Goal: Task Accomplishment & Management: Use online tool/utility

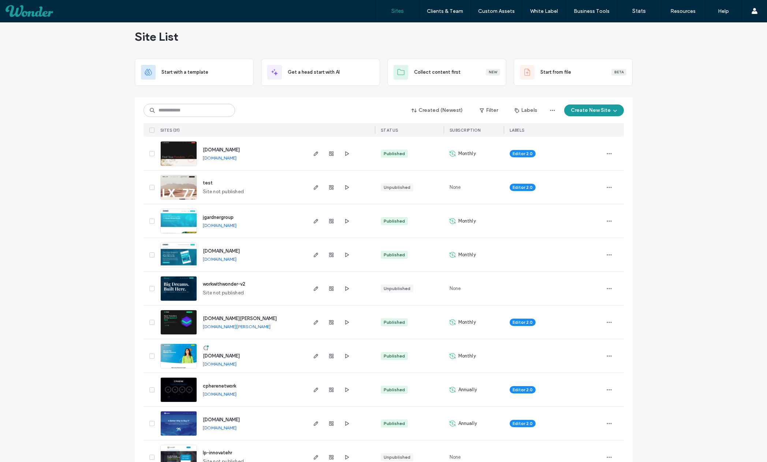
scroll to position [13, 0]
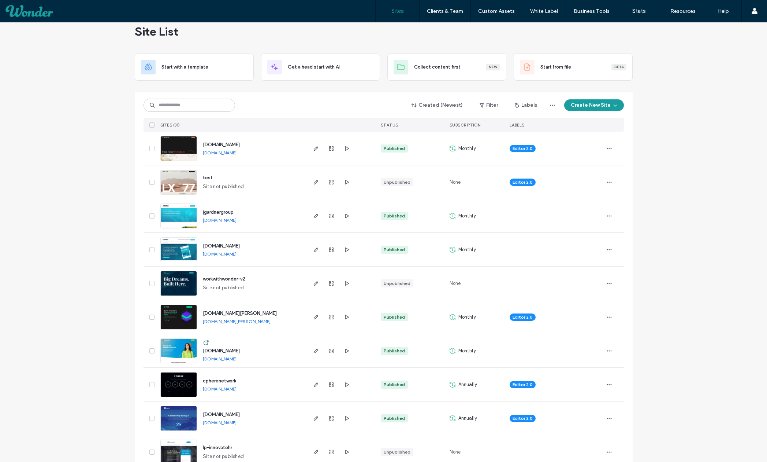
click at [218, 211] on span "jgardnergroup" at bounding box center [218, 211] width 31 height 5
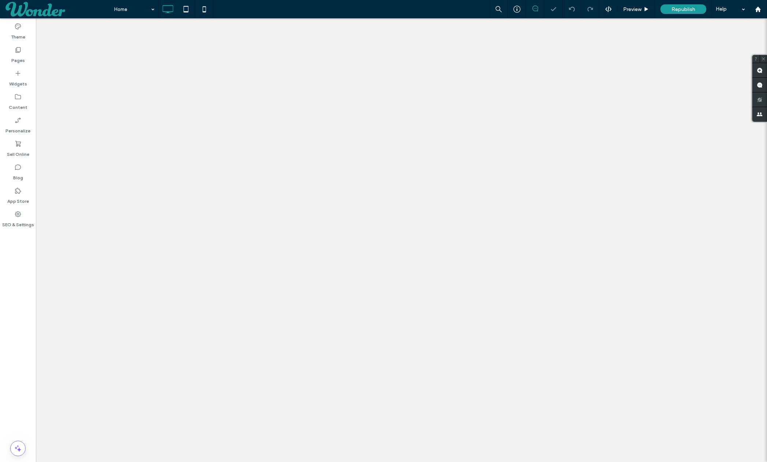
click at [21, 59] on label "Pages" at bounding box center [18, 58] width 14 height 10
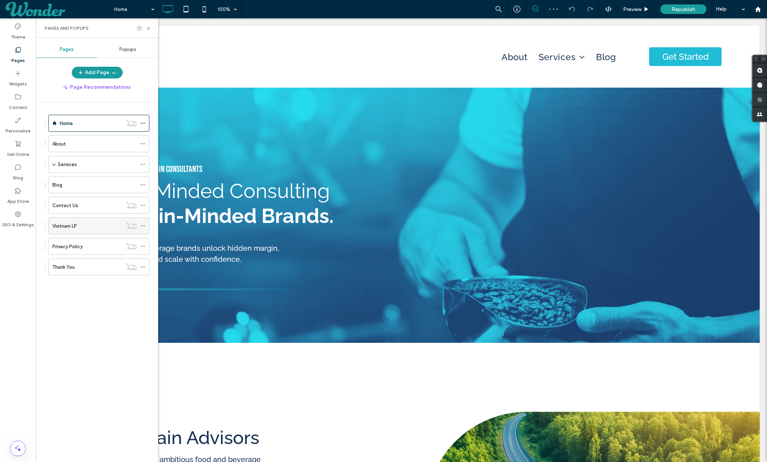
click at [82, 226] on div "Vietnam LP" at bounding box center [87, 226] width 70 height 8
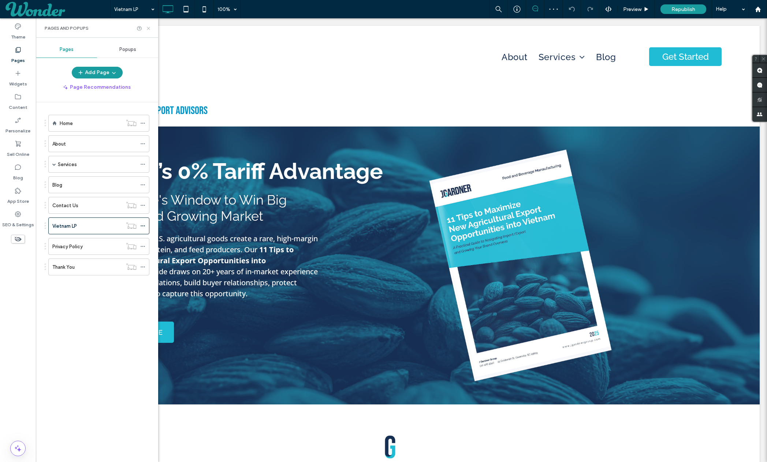
click at [146, 28] on icon at bounding box center [148, 28] width 5 height 5
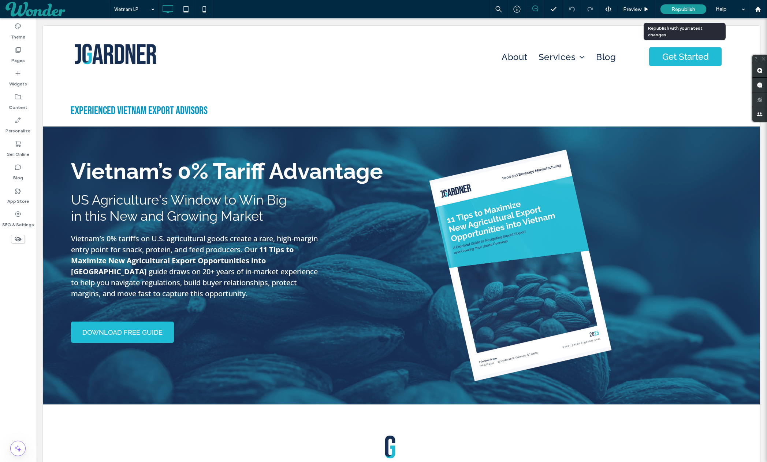
click at [688, 8] on span "Republish" at bounding box center [684, 9] width 24 height 6
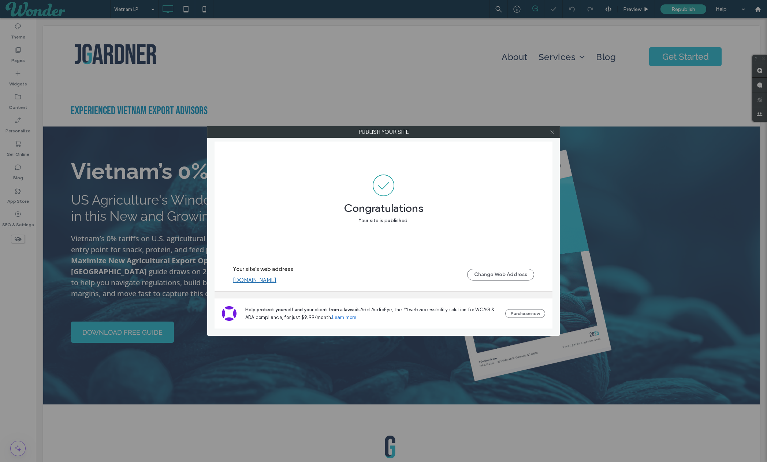
click at [552, 134] on icon at bounding box center [552, 131] width 5 height 5
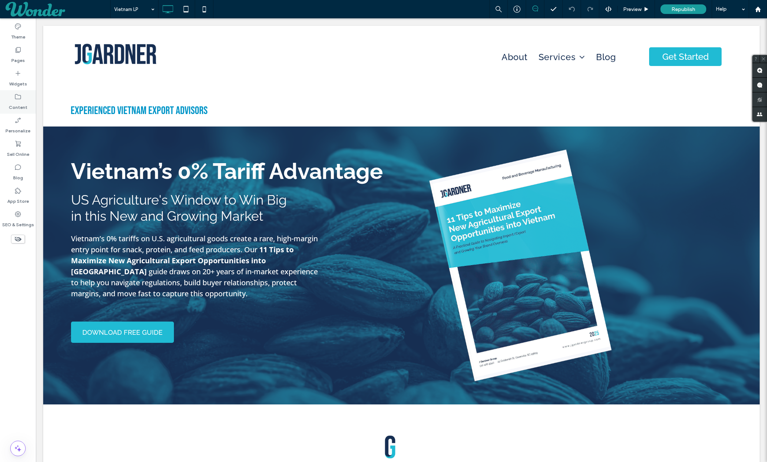
click at [19, 91] on div "Content" at bounding box center [18, 101] width 36 height 23
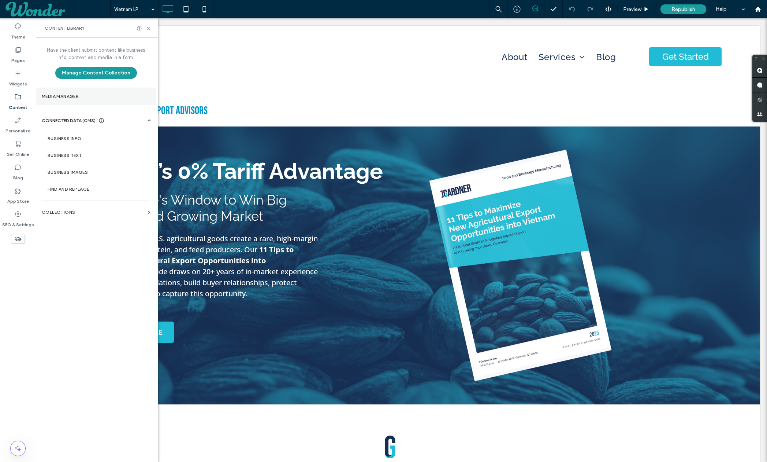
click at [78, 94] on label "Media Manager" at bounding box center [96, 96] width 108 height 5
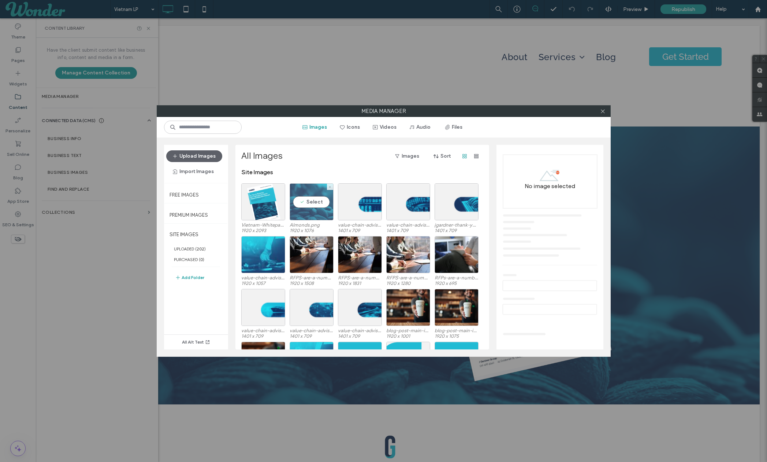
click at [311, 204] on div "Select" at bounding box center [312, 201] width 44 height 37
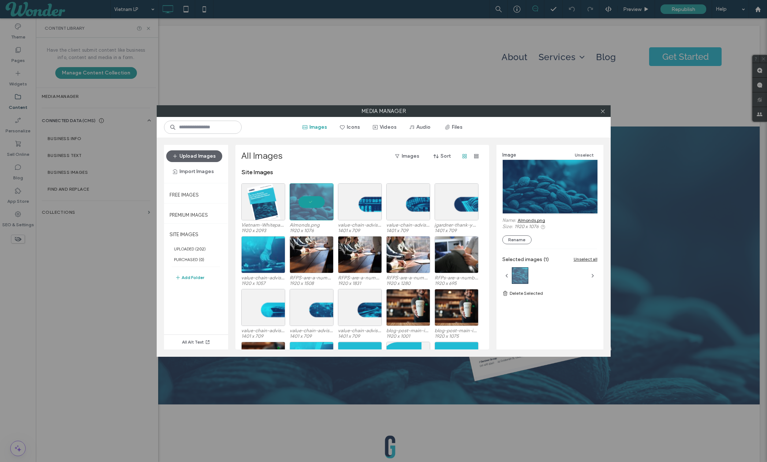
click at [535, 221] on link "Almonds.png" at bounding box center [531, 219] width 27 height 5
click at [267, 196] on div "Select" at bounding box center [263, 201] width 44 height 37
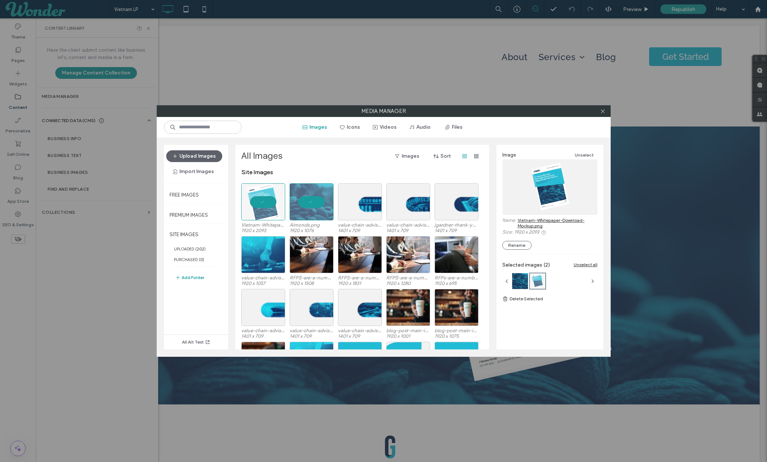
click at [537, 221] on link "Vietnam-Whitepaper-Download-Mockup.png" at bounding box center [558, 222] width 80 height 11
click at [604, 108] on icon at bounding box center [602, 110] width 5 height 5
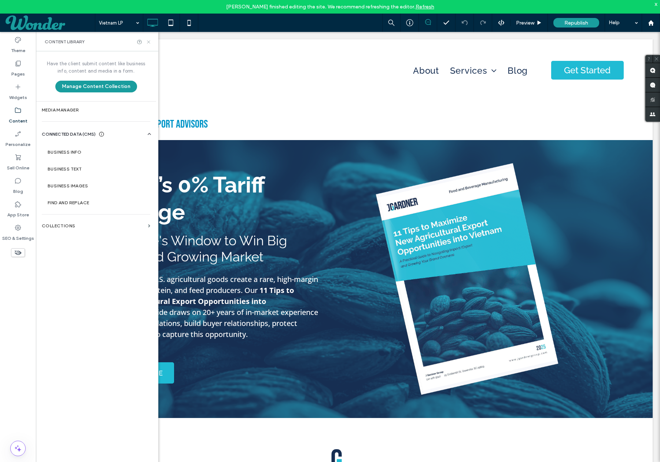
click at [148, 42] on icon at bounding box center [148, 41] width 5 height 5
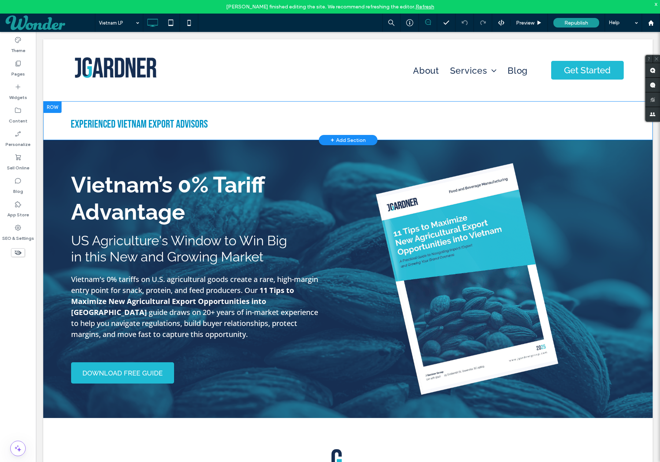
click at [140, 115] on div "experienced vietnam EXPORT ADVISORS Click To Paste Row + Add Section" at bounding box center [347, 120] width 609 height 39
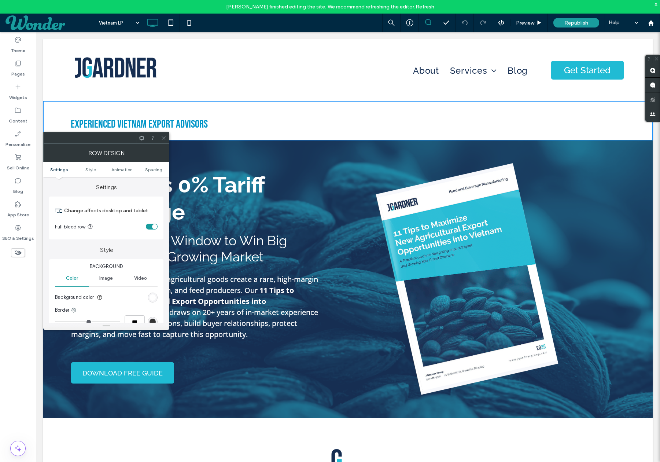
click at [141, 118] on span "experienced vietnam EXPORT ADVISORS" at bounding box center [139, 124] width 137 height 13
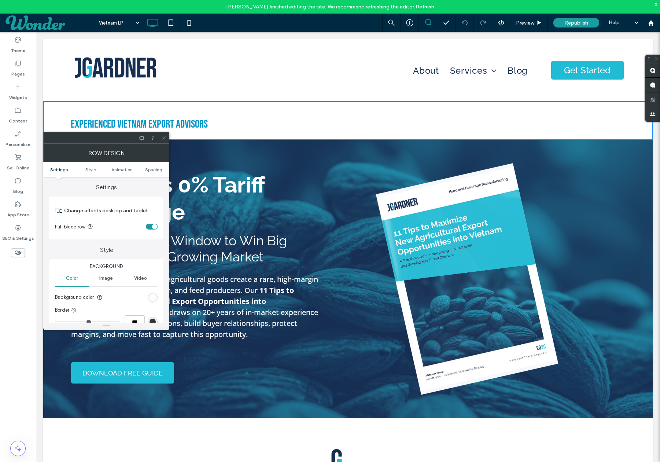
drag, startPoint x: 167, startPoint y: 137, endPoint x: 119, endPoint y: 97, distance: 62.1
click at [167, 137] on div at bounding box center [163, 137] width 11 height 11
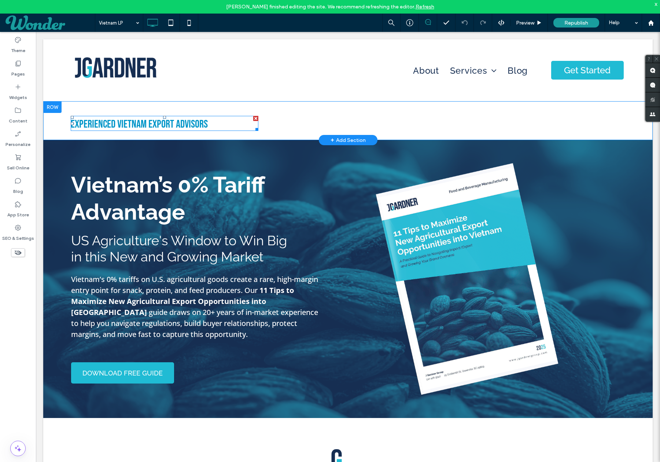
click at [159, 127] on span "experienced vietnam EXPORT ADVISORS" at bounding box center [139, 124] width 137 height 13
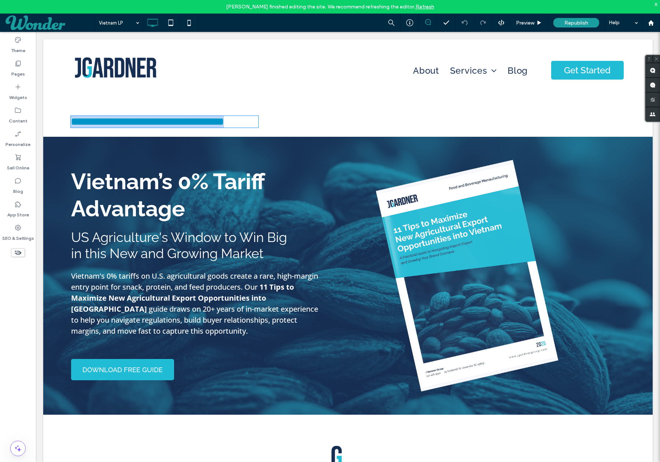
click at [159, 127] on span "**********" at bounding box center [147, 121] width 153 height 11
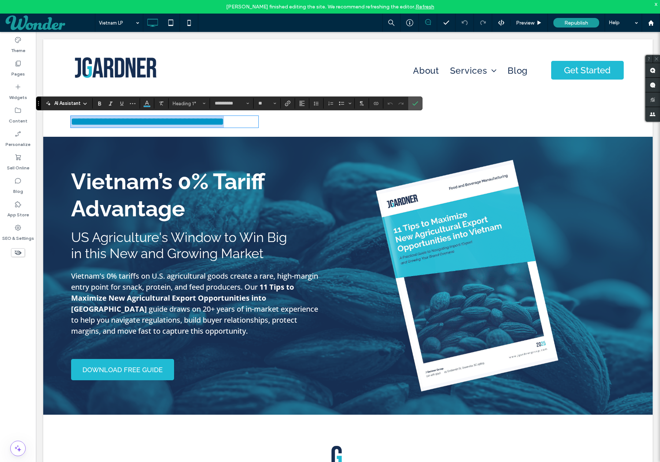
click at [159, 126] on span "**********" at bounding box center [147, 121] width 153 height 11
drag, startPoint x: 117, startPoint y: 123, endPoint x: 63, endPoint y: 123, distance: 53.5
click at [63, 123] on div "**********" at bounding box center [347, 119] width 609 height 36
drag, startPoint x: 174, startPoint y: 124, endPoint x: 130, endPoint y: 124, distance: 44.0
click at [130, 124] on h1 "**********" at bounding box center [165, 122] width 188 height 12
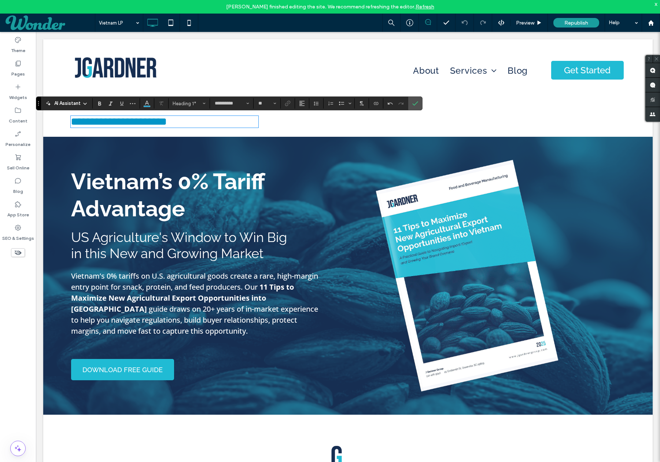
click at [72, 123] on span "**********" at bounding box center [119, 121] width 96 height 11
click at [413, 102] on icon "Confirm" at bounding box center [415, 103] width 6 height 6
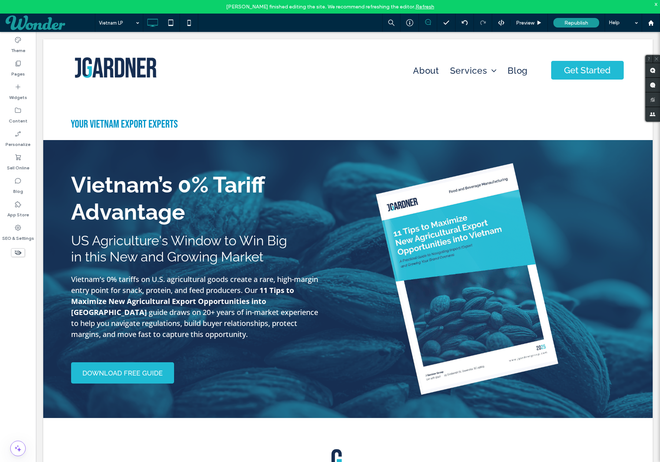
click at [421, 5] on link "Refresh" at bounding box center [424, 7] width 19 height 6
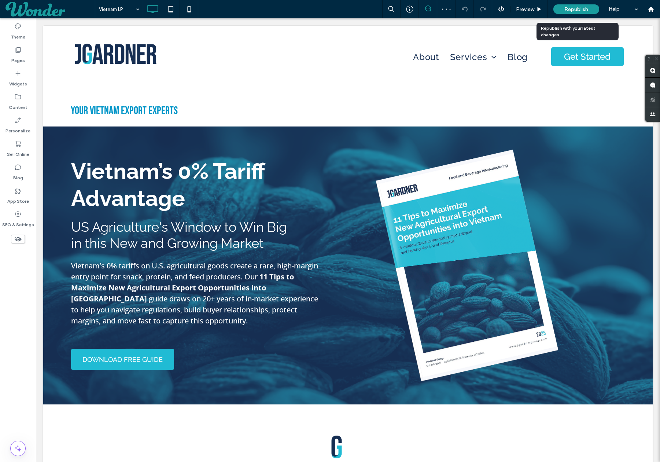
click at [578, 9] on span "Republish" at bounding box center [576, 9] width 24 height 6
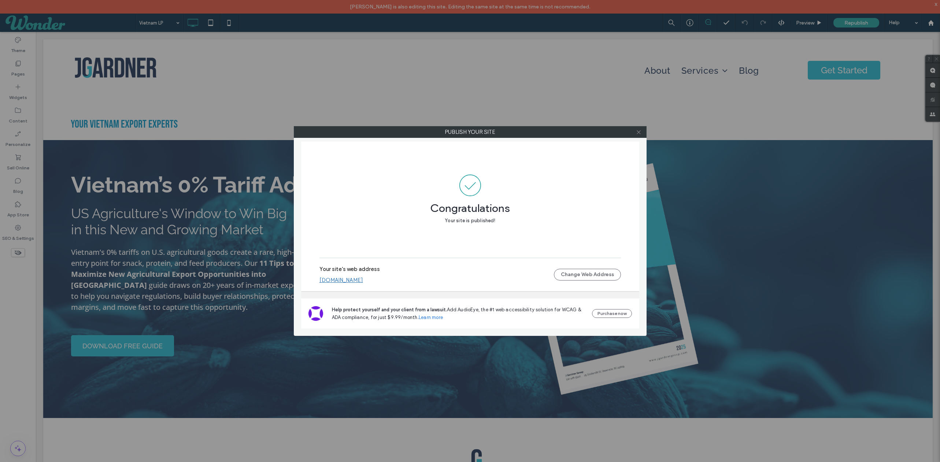
click at [639, 131] on icon at bounding box center [638, 131] width 5 height 5
